Goal: Task Accomplishment & Management: Complete application form

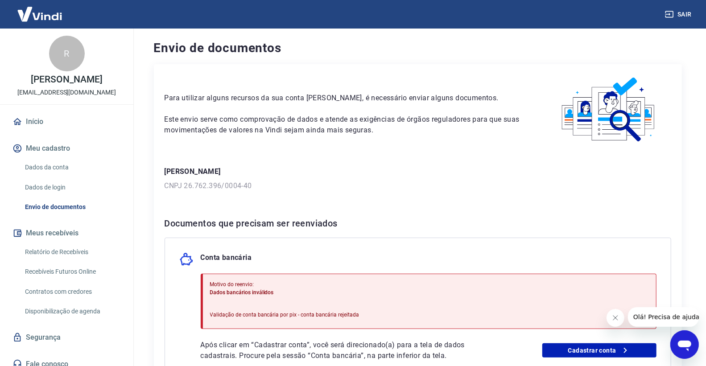
click at [394, 113] on div "Para utilizar alguns recursos da sua conta Vindi, é necessário enviar alguns do…" at bounding box center [344, 105] width 361 height 61
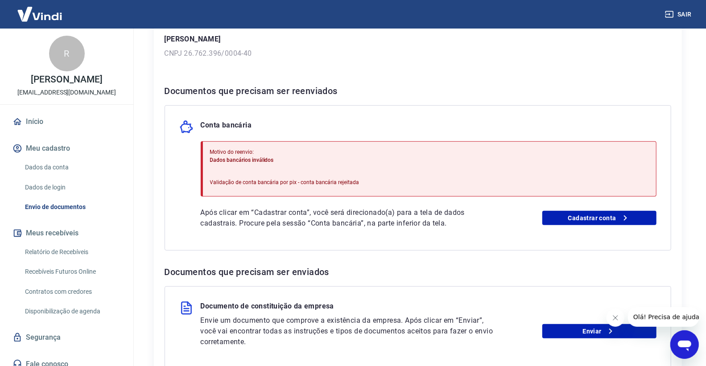
scroll to position [227, 0]
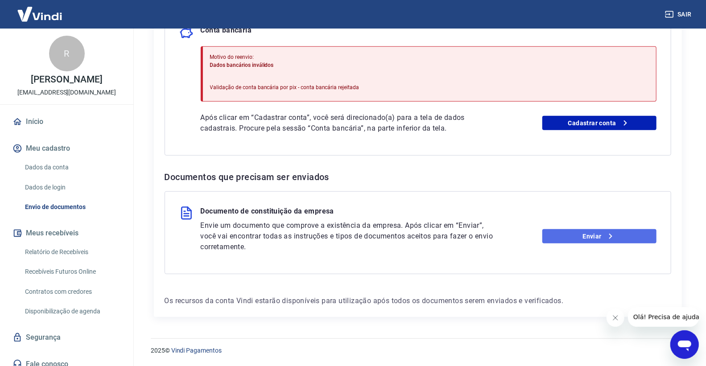
click at [610, 238] on icon at bounding box center [610, 236] width 11 height 11
